Goal: Navigation & Orientation: Find specific page/section

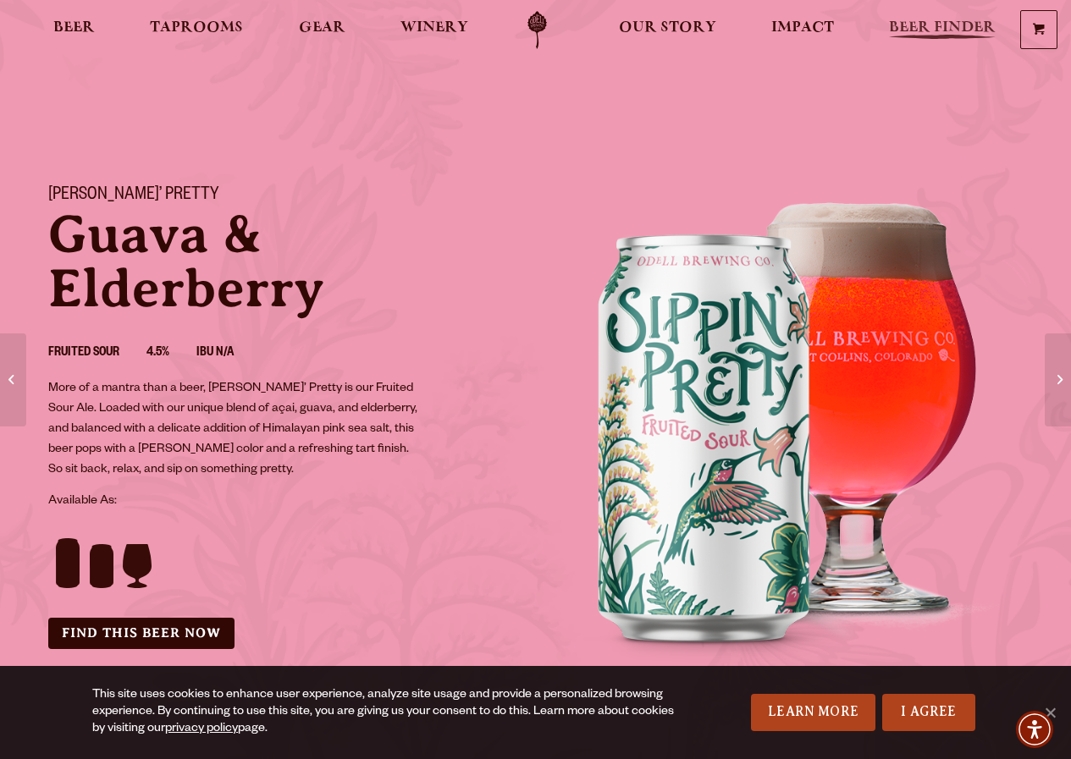
click at [912, 21] on span "Beer Finder" at bounding box center [942, 28] width 107 height 14
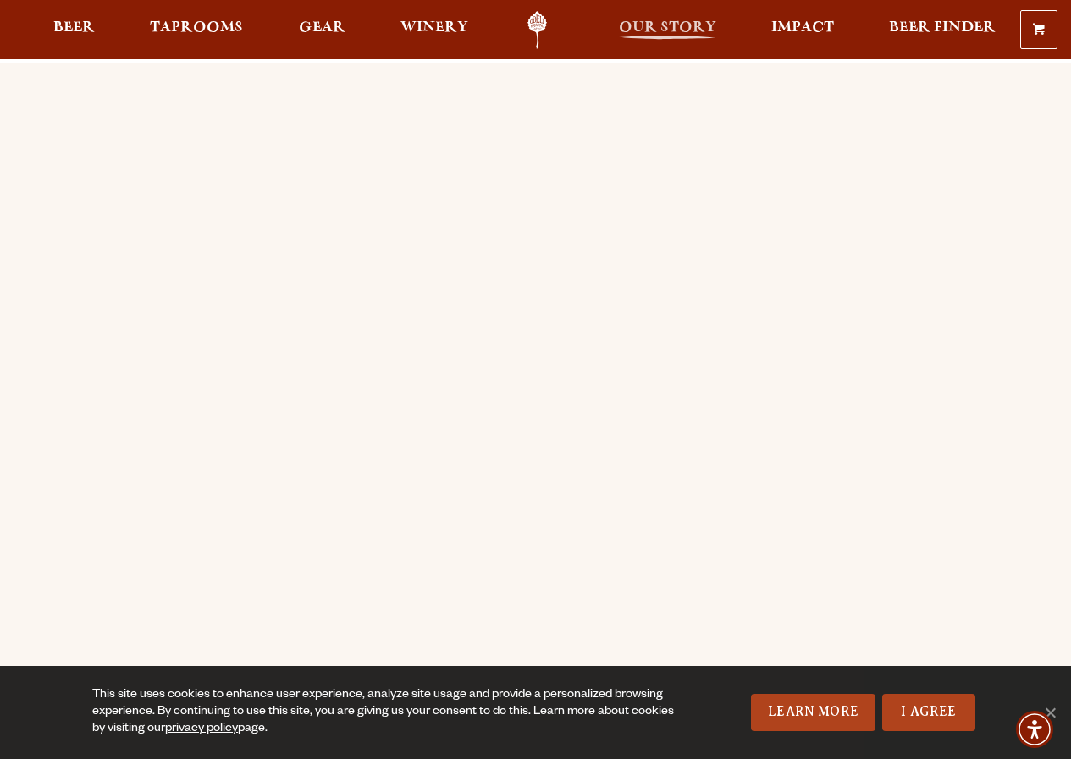
click at [664, 31] on span "Our Story" at bounding box center [667, 28] width 97 height 14
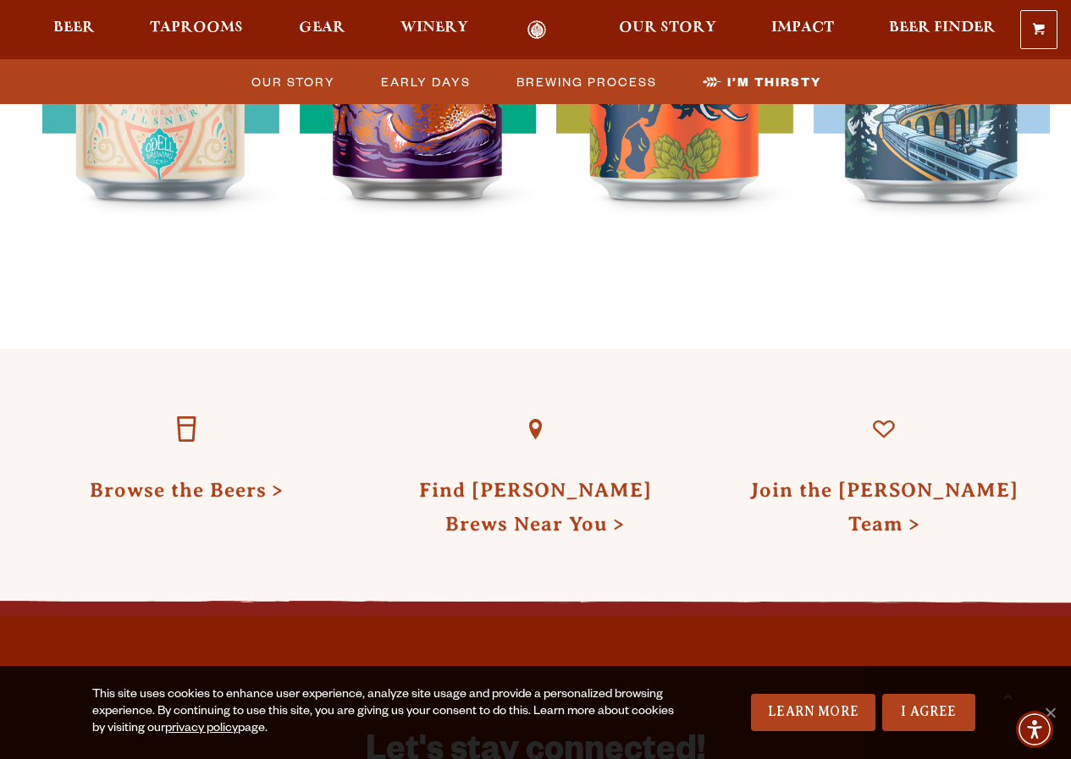
scroll to position [5247, 0]
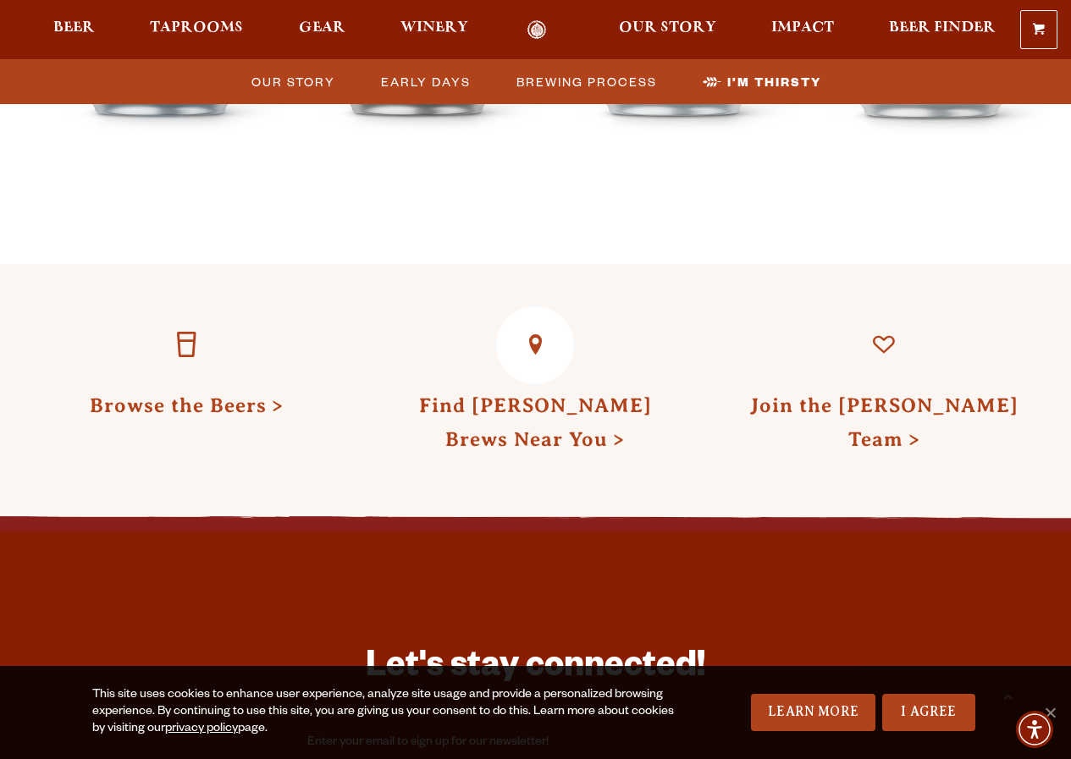
click at [515, 394] on link "Find Odell Brews Near You" at bounding box center [535, 422] width 233 height 56
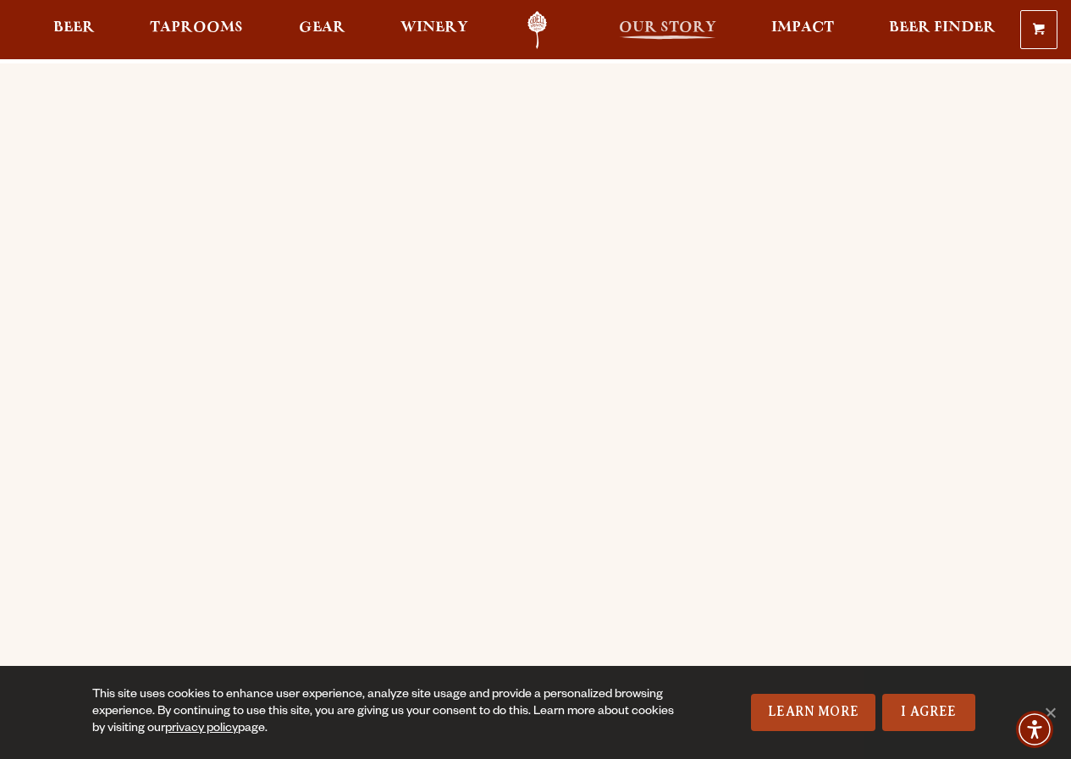
click at [692, 26] on span "Our Story" at bounding box center [667, 28] width 97 height 14
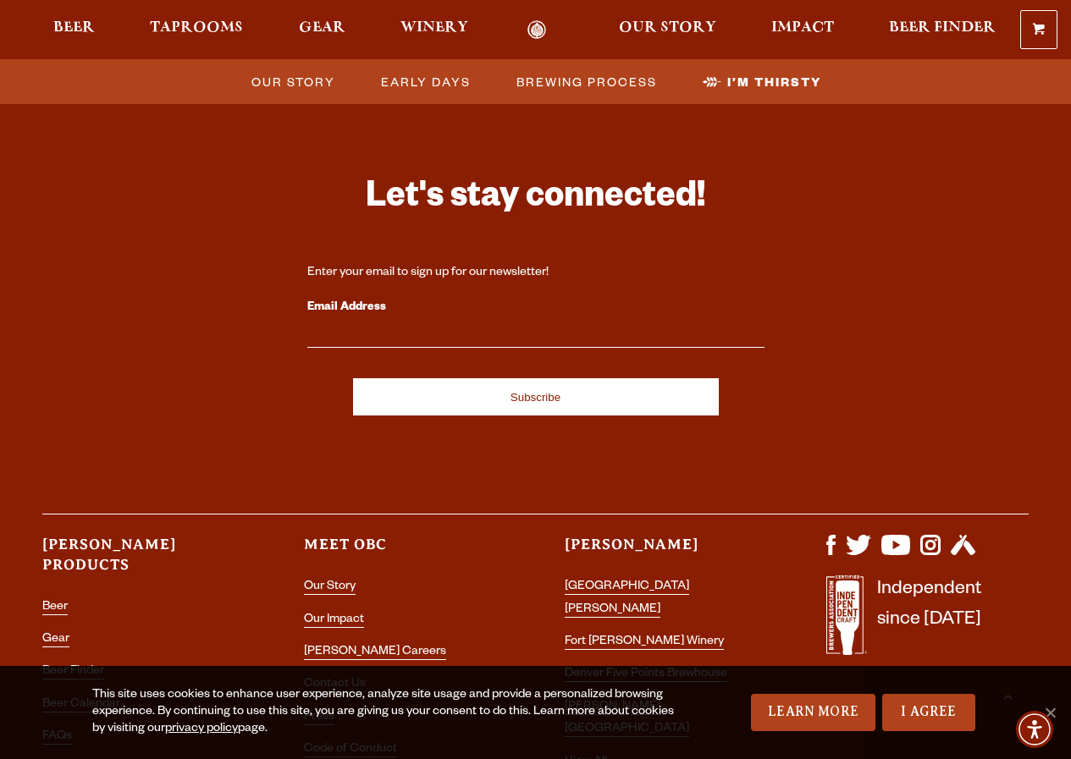
scroll to position [5728, 0]
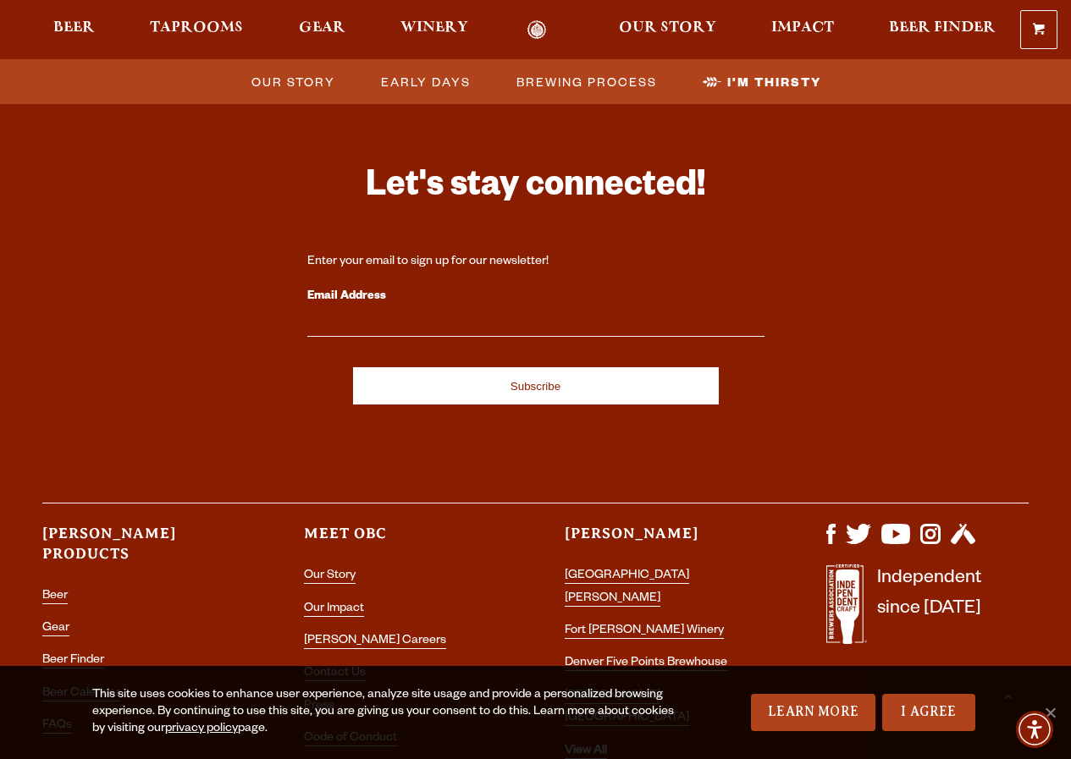
click at [595, 745] on link "View All" at bounding box center [585, 752] width 42 height 15
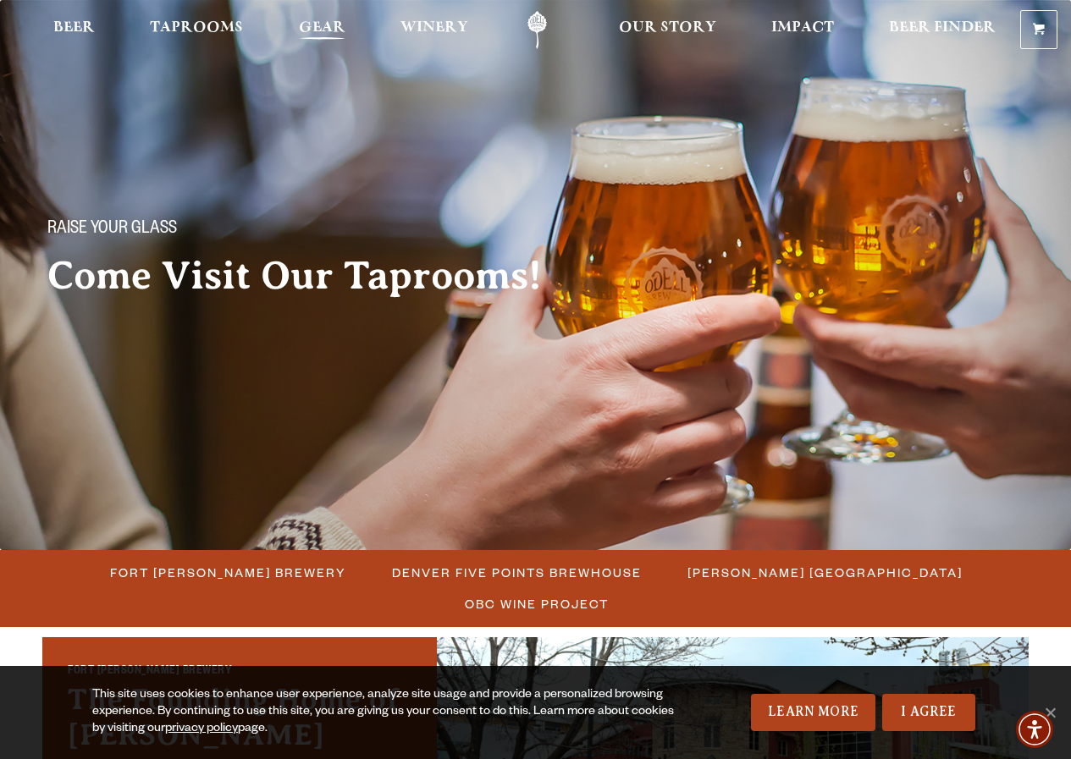
click at [318, 25] on span "Gear" at bounding box center [322, 28] width 47 height 14
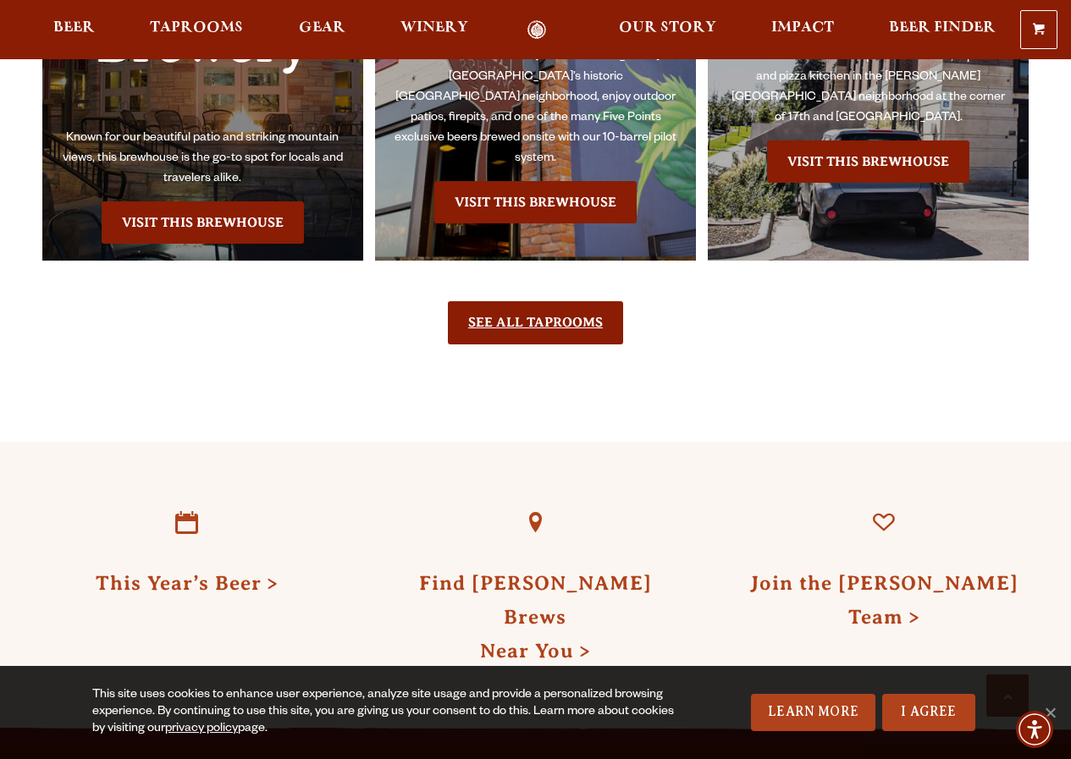
scroll to position [3978, 0]
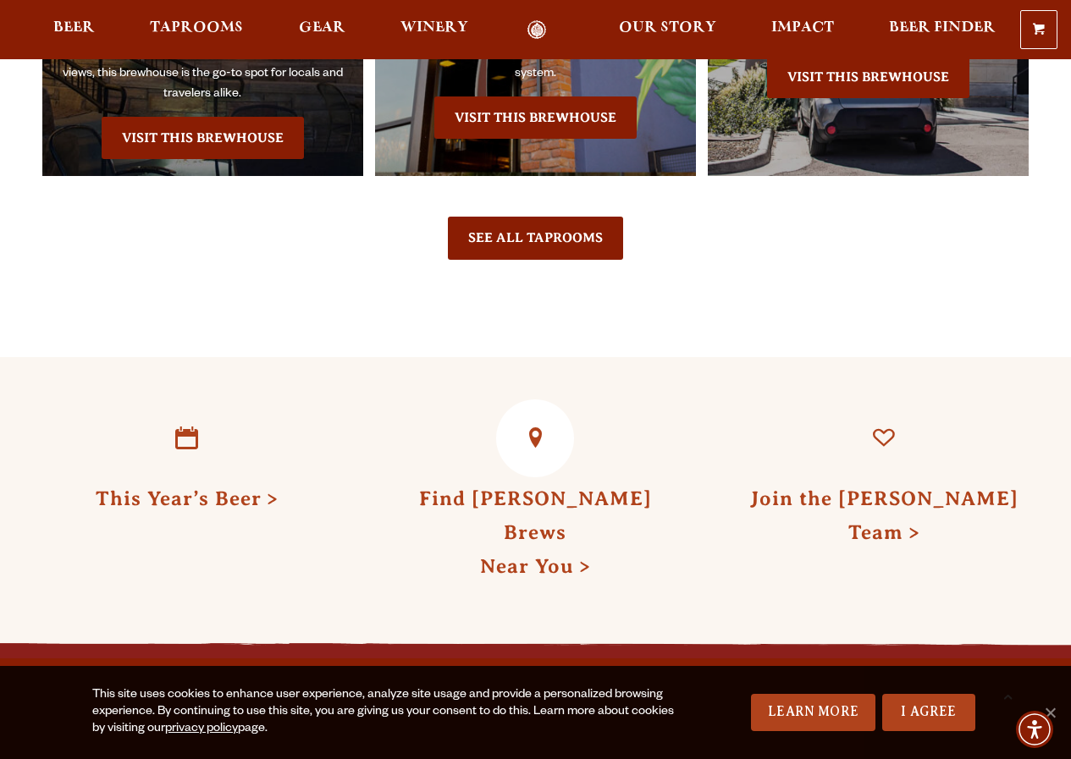
click at [520, 511] on link "Find Odell Brews Near You" at bounding box center [535, 532] width 233 height 90
